Goal: Transaction & Acquisition: Purchase product/service

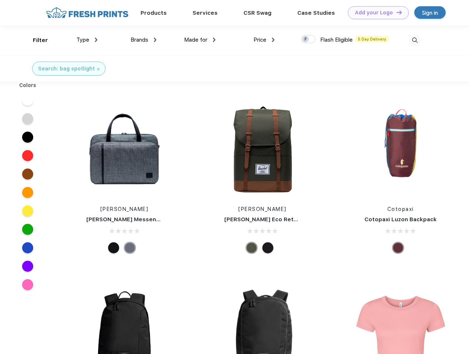
click at [376, 13] on link "Add your Logo Design Tool" at bounding box center [378, 12] width 61 height 13
click at [0, 0] on div "Design Tool" at bounding box center [0, 0] width 0 height 0
click at [396, 12] on link "Add your Logo Design Tool" at bounding box center [378, 12] width 61 height 13
click at [35, 40] on div "Filter" at bounding box center [40, 40] width 15 height 8
click at [87, 40] on span "Type" at bounding box center [82, 40] width 13 height 7
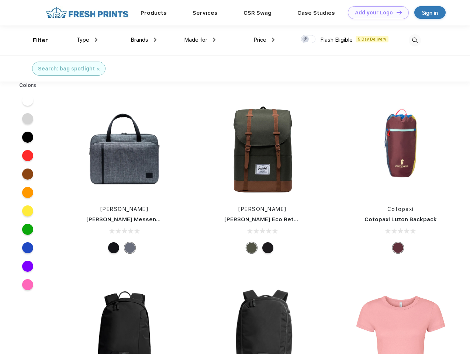
click at [144, 40] on span "Brands" at bounding box center [140, 40] width 18 height 7
click at [200, 40] on span "Made for" at bounding box center [195, 40] width 23 height 7
click at [264, 40] on span "Price" at bounding box center [260, 40] width 13 height 7
click at [309, 40] on div at bounding box center [308, 39] width 14 height 8
click at [306, 40] on input "checkbox" at bounding box center [303, 37] width 5 height 5
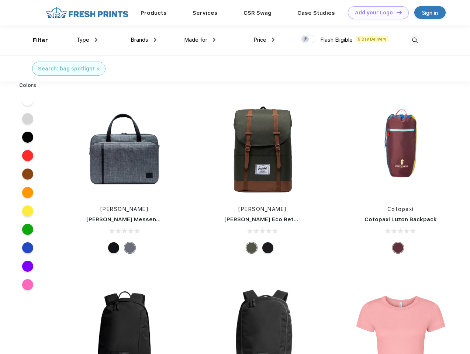
click at [415, 40] on img at bounding box center [415, 40] width 12 height 12
